Goal: Task Accomplishment & Management: Use online tool/utility

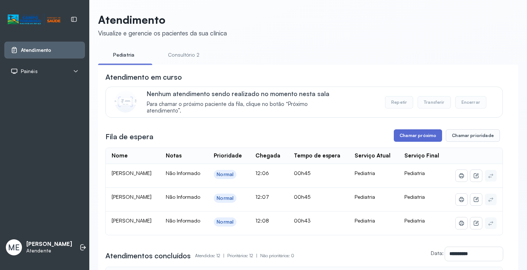
click at [413, 132] on button "Chamar próximo" at bounding box center [418, 135] width 48 height 12
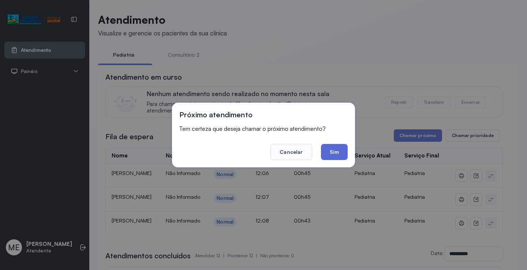
click at [339, 152] on button "Sim" at bounding box center [334, 152] width 27 height 16
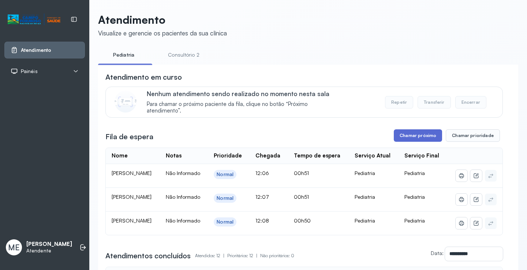
click at [410, 135] on button "Chamar próximo" at bounding box center [418, 135] width 48 height 12
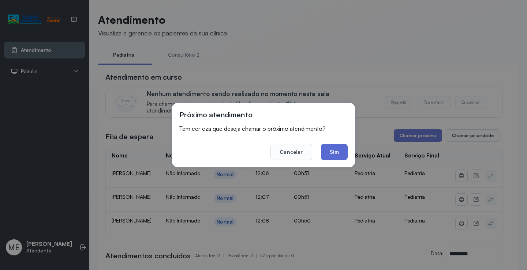
click at [338, 150] on button "Sim" at bounding box center [334, 152] width 27 height 16
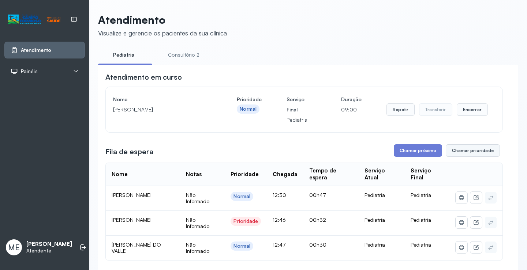
click at [461, 149] on button "Chamar prioridade" at bounding box center [473, 150] width 54 height 12
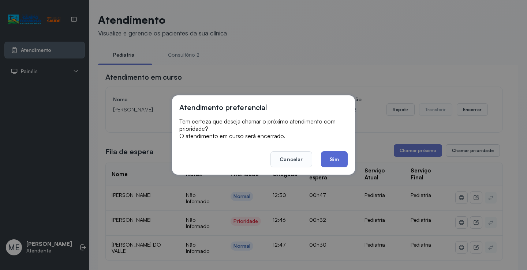
click at [333, 156] on button "Sim" at bounding box center [334, 159] width 27 height 16
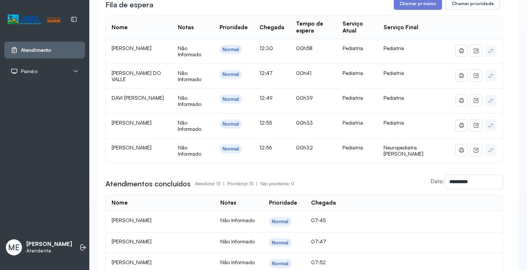
scroll to position [146, 0]
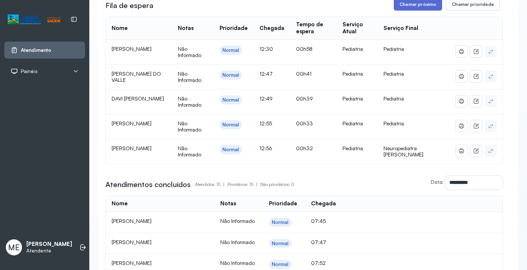
click at [412, 3] on button "Chamar próximo" at bounding box center [418, 4] width 48 height 12
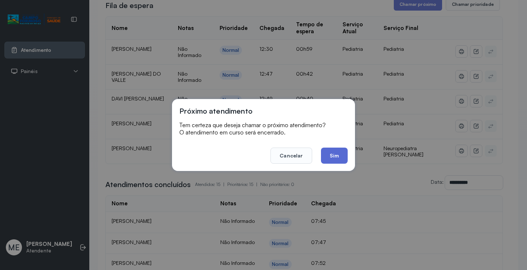
click at [333, 155] on button "Sim" at bounding box center [334, 156] width 27 height 16
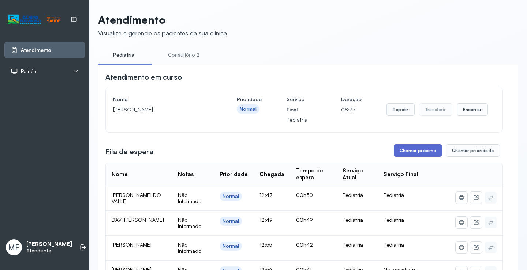
click at [417, 152] on button "Chamar próximo" at bounding box center [418, 150] width 48 height 12
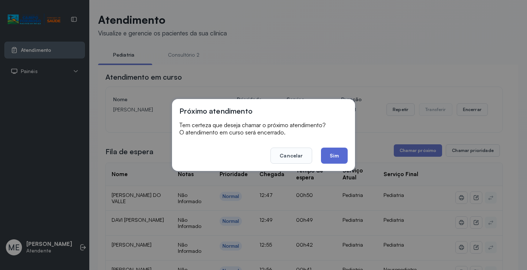
click at [339, 156] on button "Sim" at bounding box center [334, 156] width 27 height 16
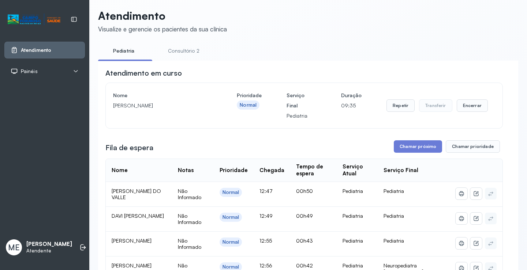
scroll to position [1, 0]
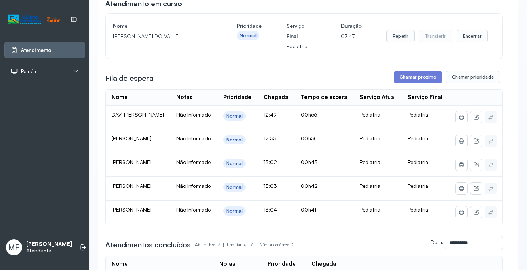
scroll to position [73, 0]
click at [405, 78] on button "Chamar próximo" at bounding box center [418, 77] width 48 height 12
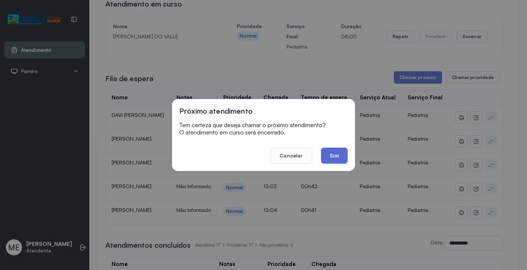
click at [334, 161] on button "Sim" at bounding box center [334, 156] width 27 height 16
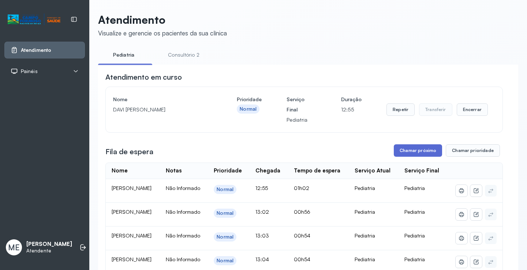
click at [424, 151] on button "Chamar próximo" at bounding box center [418, 150] width 48 height 12
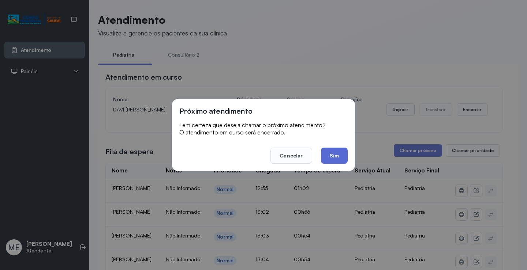
click at [330, 155] on button "Sim" at bounding box center [334, 156] width 27 height 16
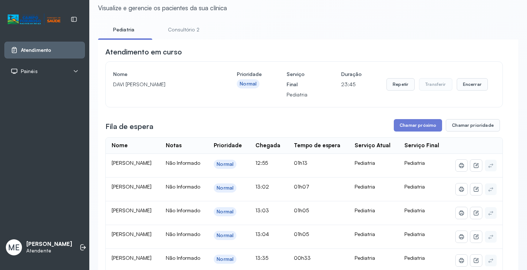
scroll to position [37, 0]
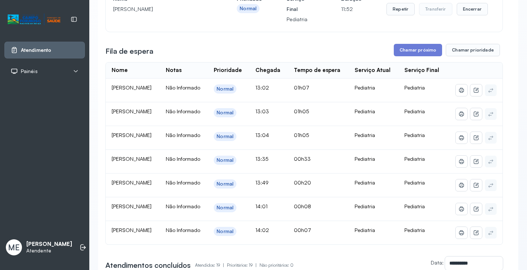
scroll to position [66, 0]
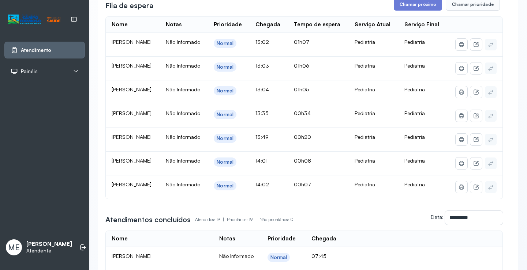
scroll to position [110, 0]
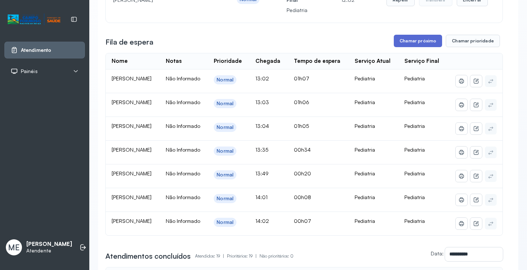
click at [414, 41] on button "Chamar próximo" at bounding box center [418, 41] width 48 height 12
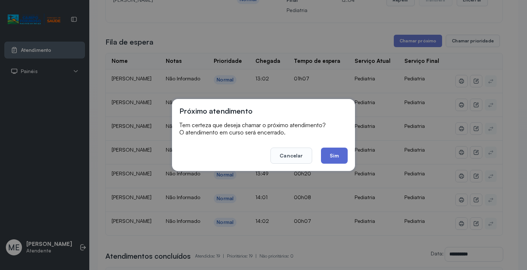
click at [331, 160] on button "Sim" at bounding box center [334, 156] width 27 height 16
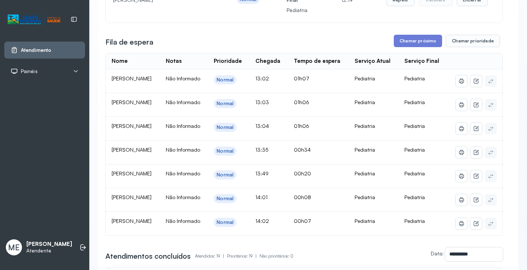
click at [134, 93] on td "[PERSON_NAME]" at bounding box center [133, 81] width 54 height 24
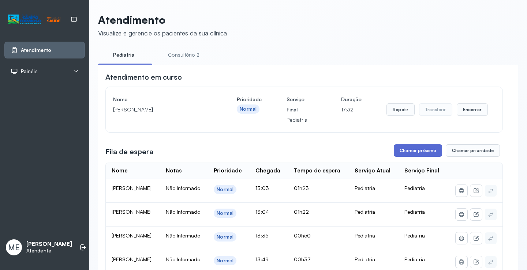
click at [401, 151] on button "Chamar próximo" at bounding box center [418, 150] width 48 height 12
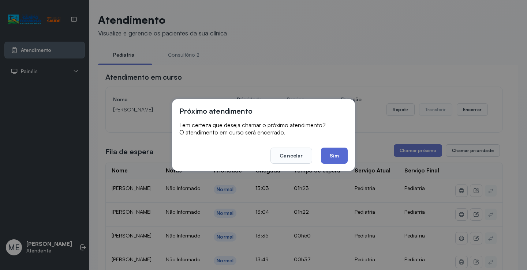
click at [333, 151] on button "Sim" at bounding box center [334, 156] width 27 height 16
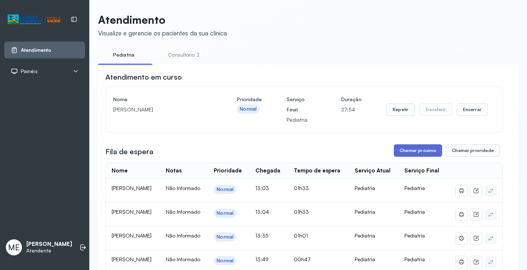
click at [406, 153] on button "Chamar próximo" at bounding box center [418, 150] width 48 height 12
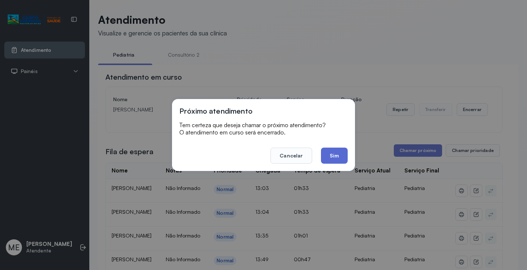
click at [332, 152] on button "Sim" at bounding box center [334, 156] width 27 height 16
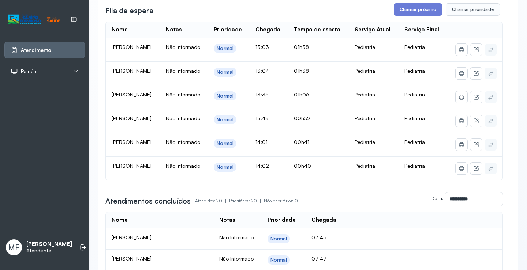
scroll to position [146, 0]
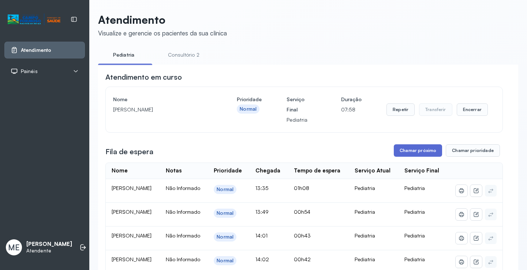
click at [415, 151] on button "Chamar próximo" at bounding box center [418, 150] width 48 height 12
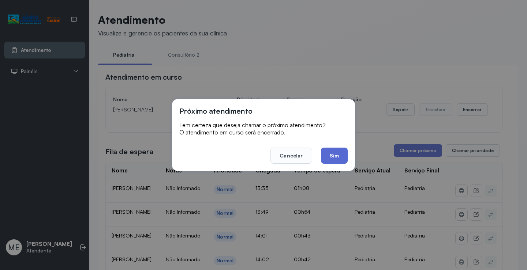
click at [334, 153] on button "Sim" at bounding box center [334, 156] width 27 height 16
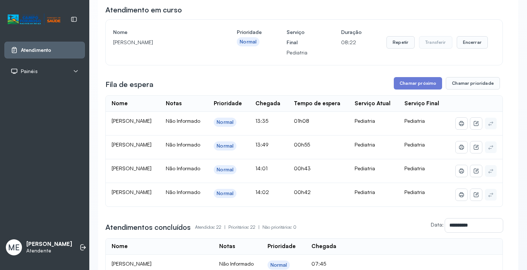
scroll to position [55, 0]
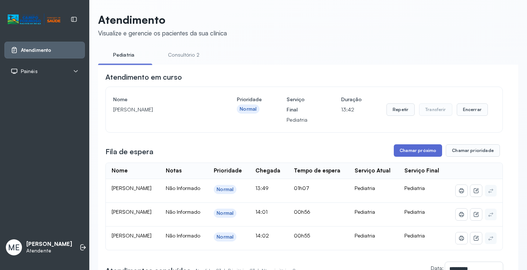
click at [414, 150] on button "Chamar próximo" at bounding box center [418, 150] width 48 height 12
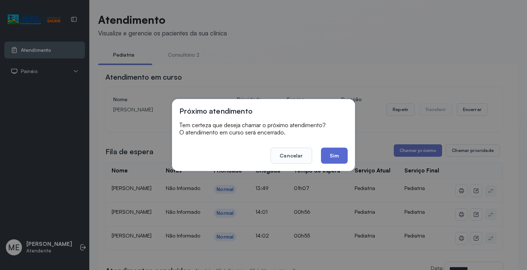
click at [334, 153] on button "Sim" at bounding box center [334, 156] width 27 height 16
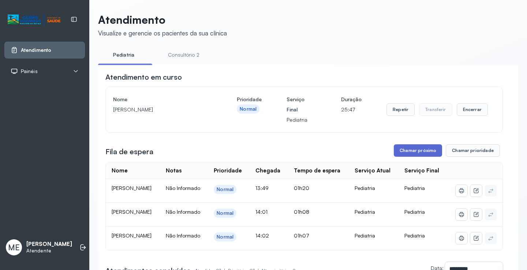
click at [420, 152] on button "Chamar próximo" at bounding box center [418, 150] width 48 height 12
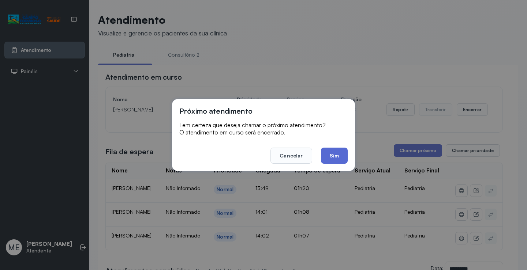
click at [334, 155] on button "Sim" at bounding box center [334, 156] width 27 height 16
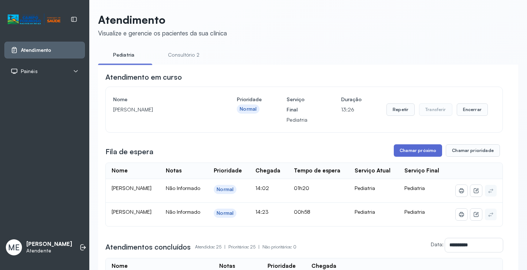
click at [418, 149] on button "Chamar próximo" at bounding box center [418, 150] width 48 height 12
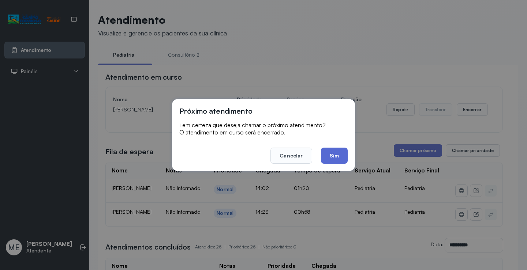
click at [333, 154] on button "Sim" at bounding box center [334, 156] width 27 height 16
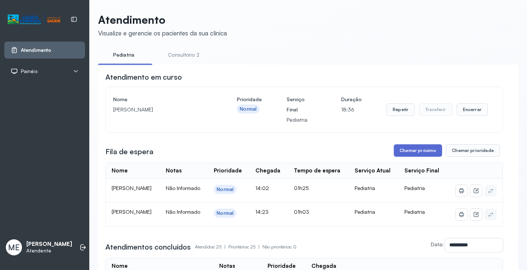
click at [409, 152] on button "Chamar próximo" at bounding box center [418, 150] width 48 height 12
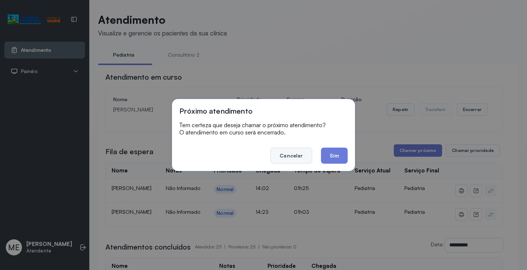
click at [284, 155] on button "Cancelar" at bounding box center [290, 156] width 41 height 16
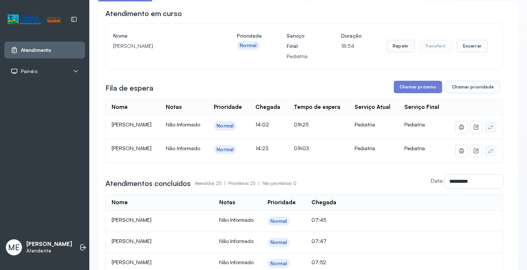
scroll to position [73, 0]
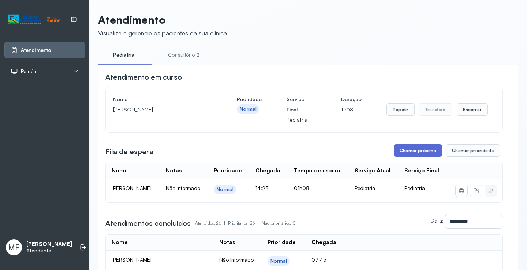
click at [418, 150] on button "Chamar próximo" at bounding box center [418, 150] width 48 height 12
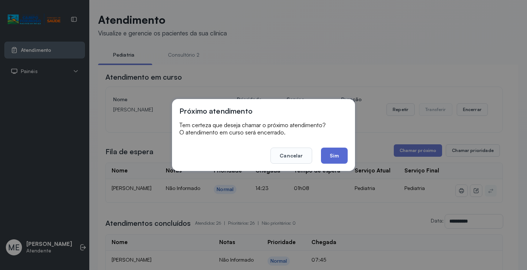
click at [335, 151] on button "Sim" at bounding box center [334, 156] width 27 height 16
